Goal: Navigation & Orientation: Find specific page/section

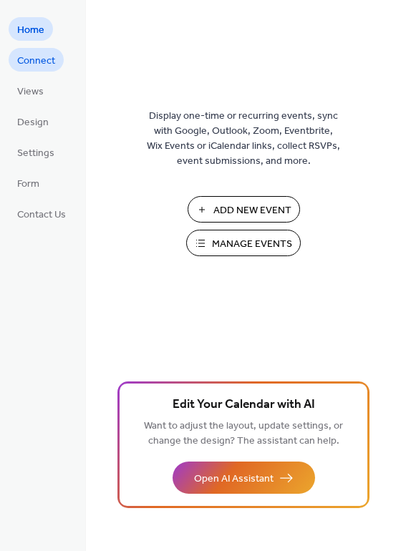
click at [37, 60] on span "Connect" at bounding box center [36, 61] width 38 height 15
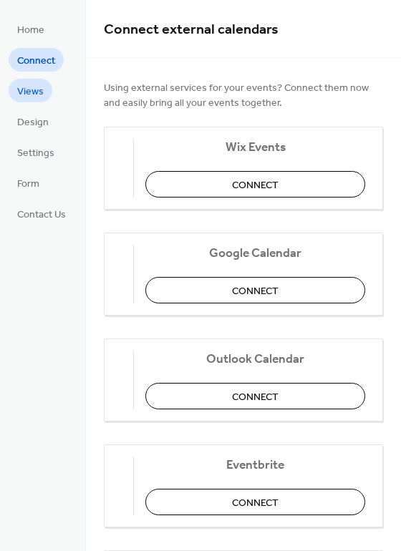
click at [34, 89] on span "Views" at bounding box center [30, 91] width 26 height 15
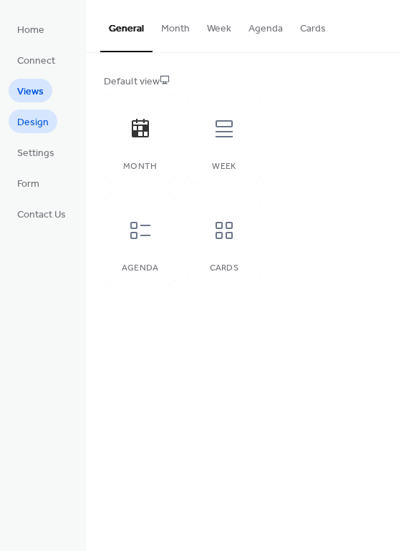
click at [31, 117] on span "Design" at bounding box center [32, 122] width 31 height 15
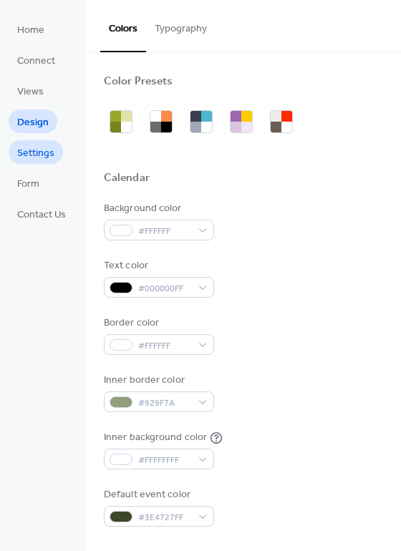
click at [25, 158] on span "Settings" at bounding box center [35, 153] width 37 height 15
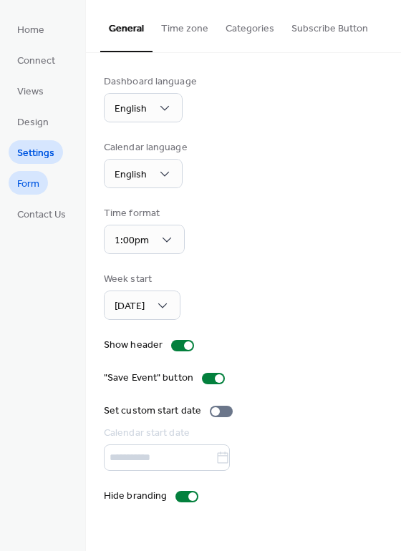
click at [25, 184] on span "Form" at bounding box center [28, 184] width 22 height 15
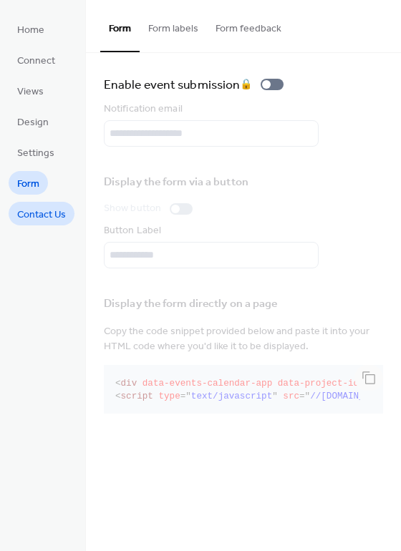
click at [29, 213] on span "Contact Us" at bounding box center [41, 215] width 49 height 15
